Goal: Check status: Check status

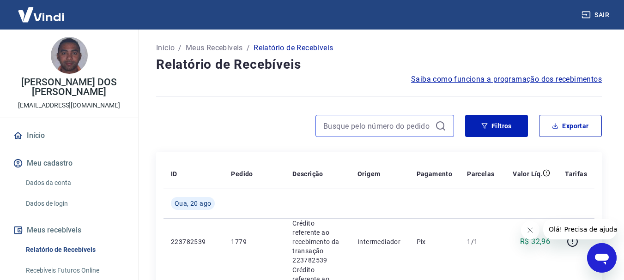
click at [385, 129] on input at bounding box center [377, 126] width 108 height 14
paste input "173860573578"
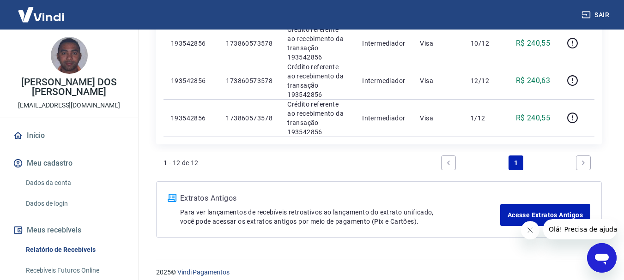
scroll to position [539, 0]
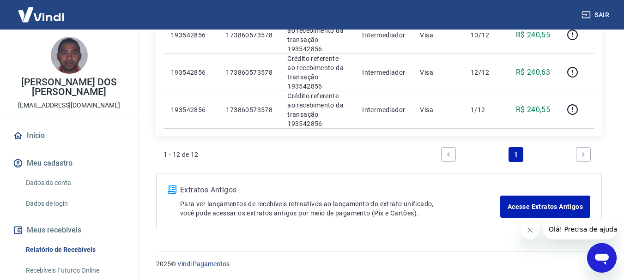
type input "173860573578"
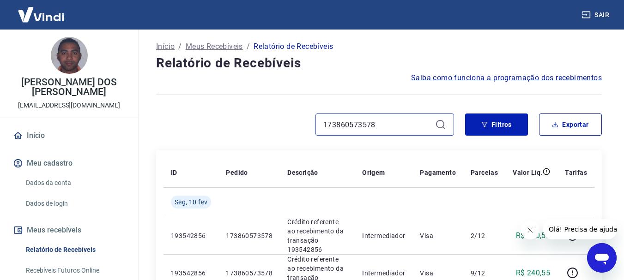
scroll to position [0, 0]
